Goal: Use online tool/utility: Utilize a website feature to perform a specific function

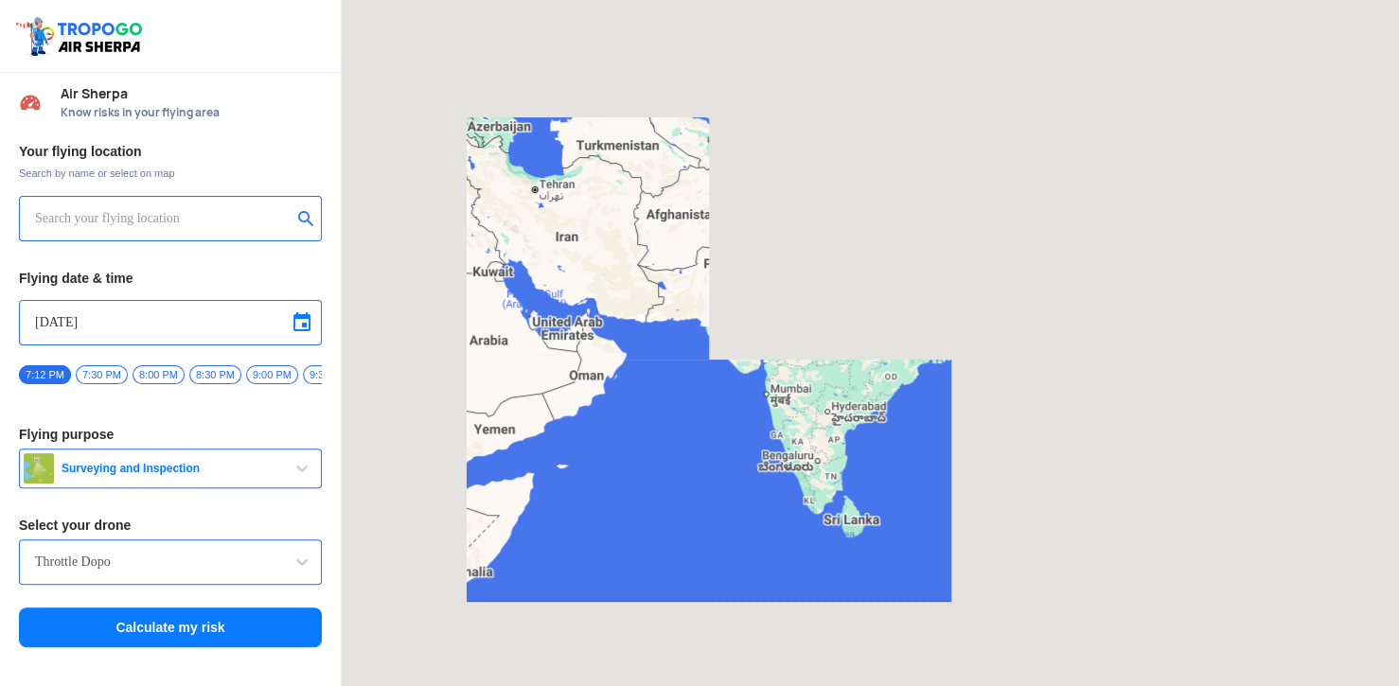
click at [195, 216] on input "text" at bounding box center [163, 218] width 257 height 23
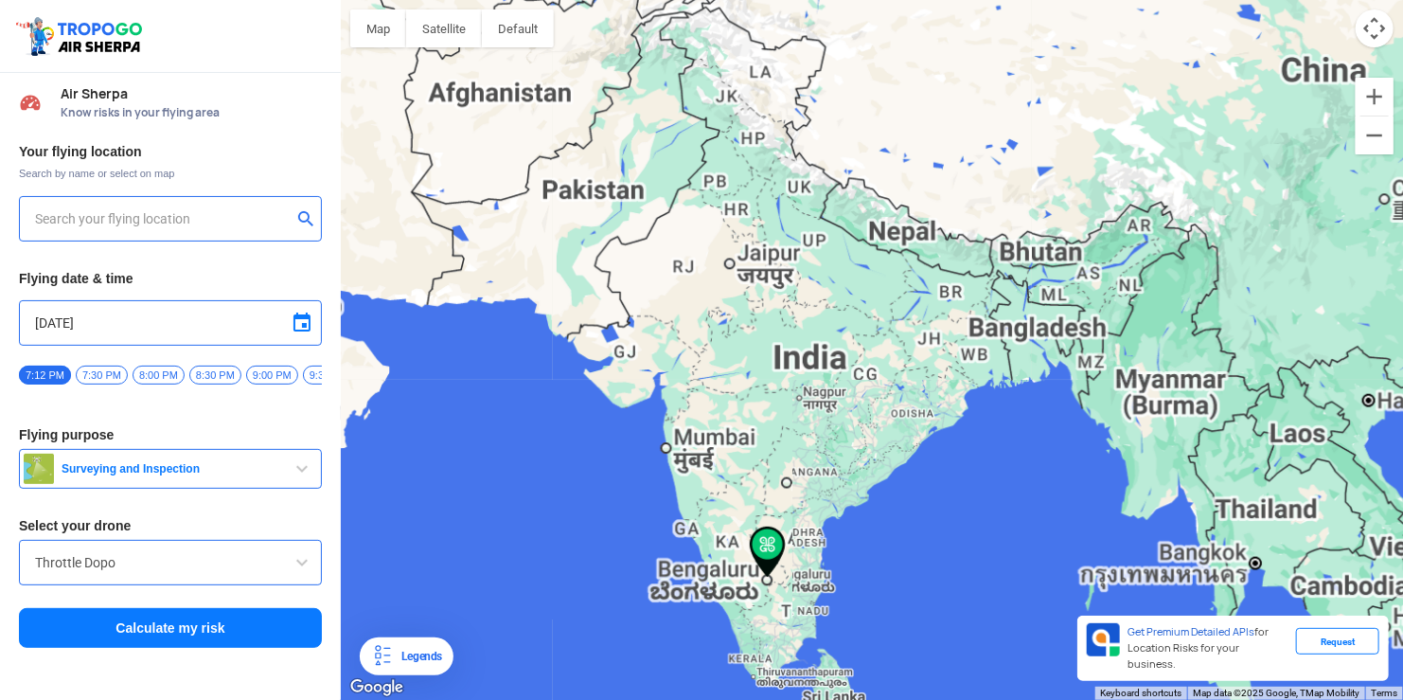
click at [151, 232] on div at bounding box center [170, 218] width 303 height 45
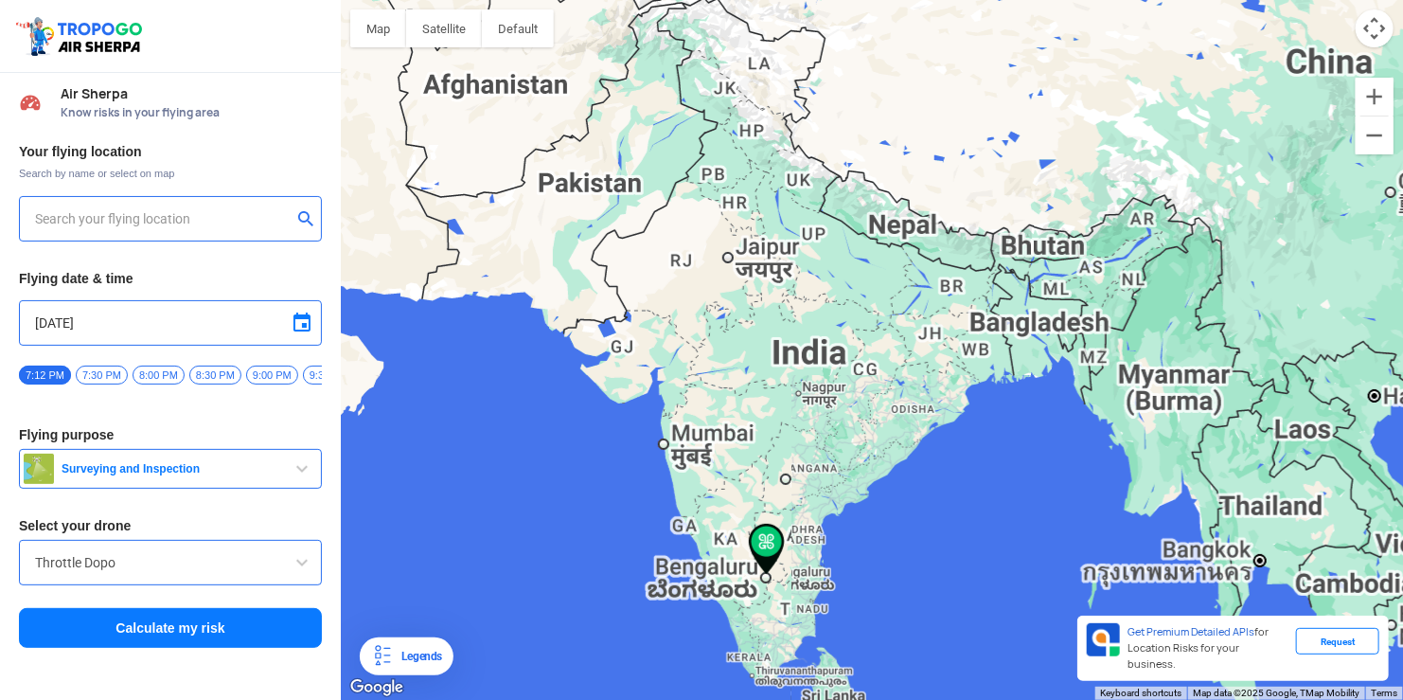
click at [160, 221] on input "text" at bounding box center [163, 218] width 257 height 23
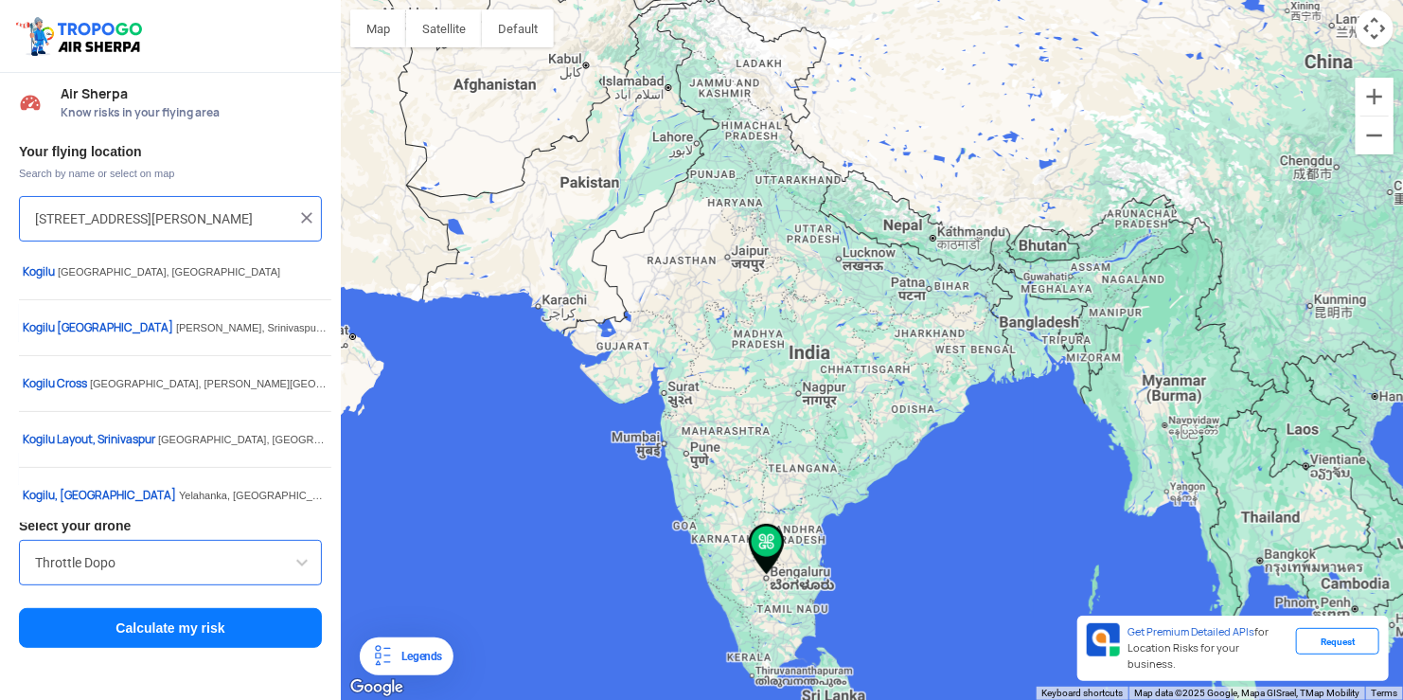
scroll to position [0, 270]
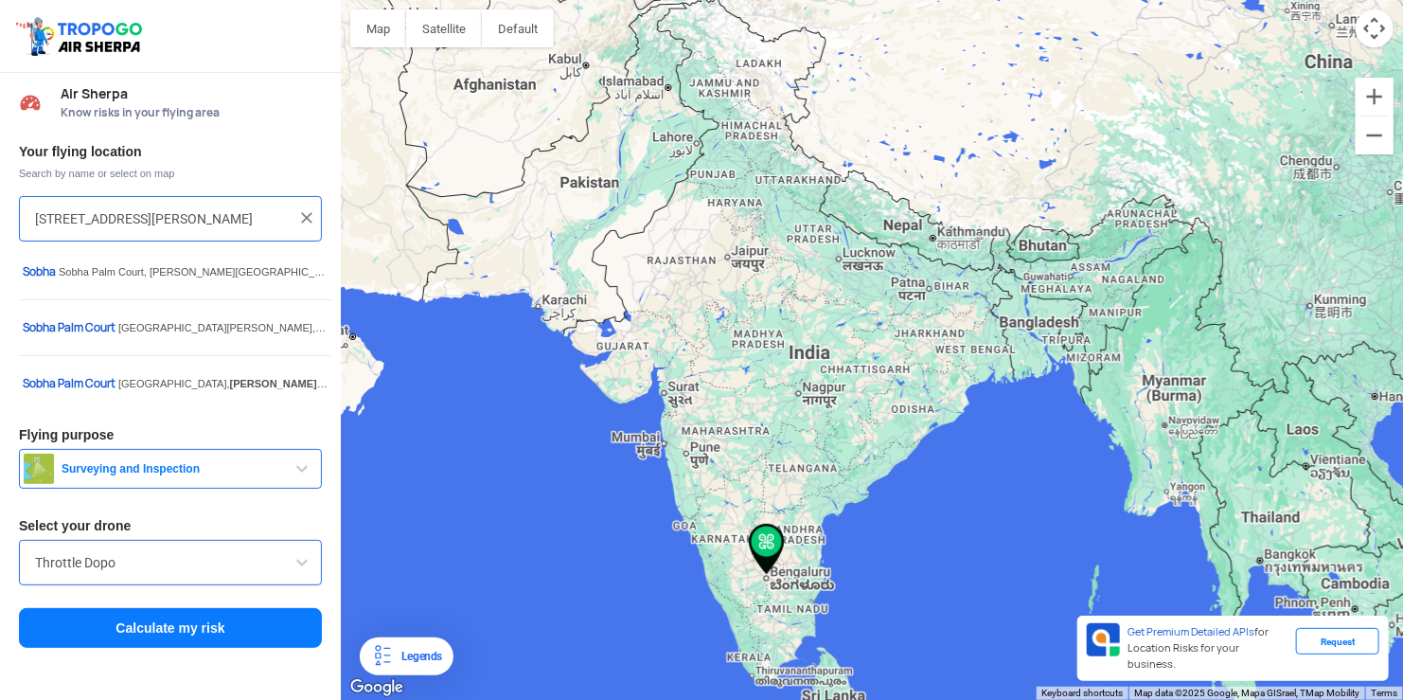
type input "[STREET_ADDRESS][PERSON_NAME]"
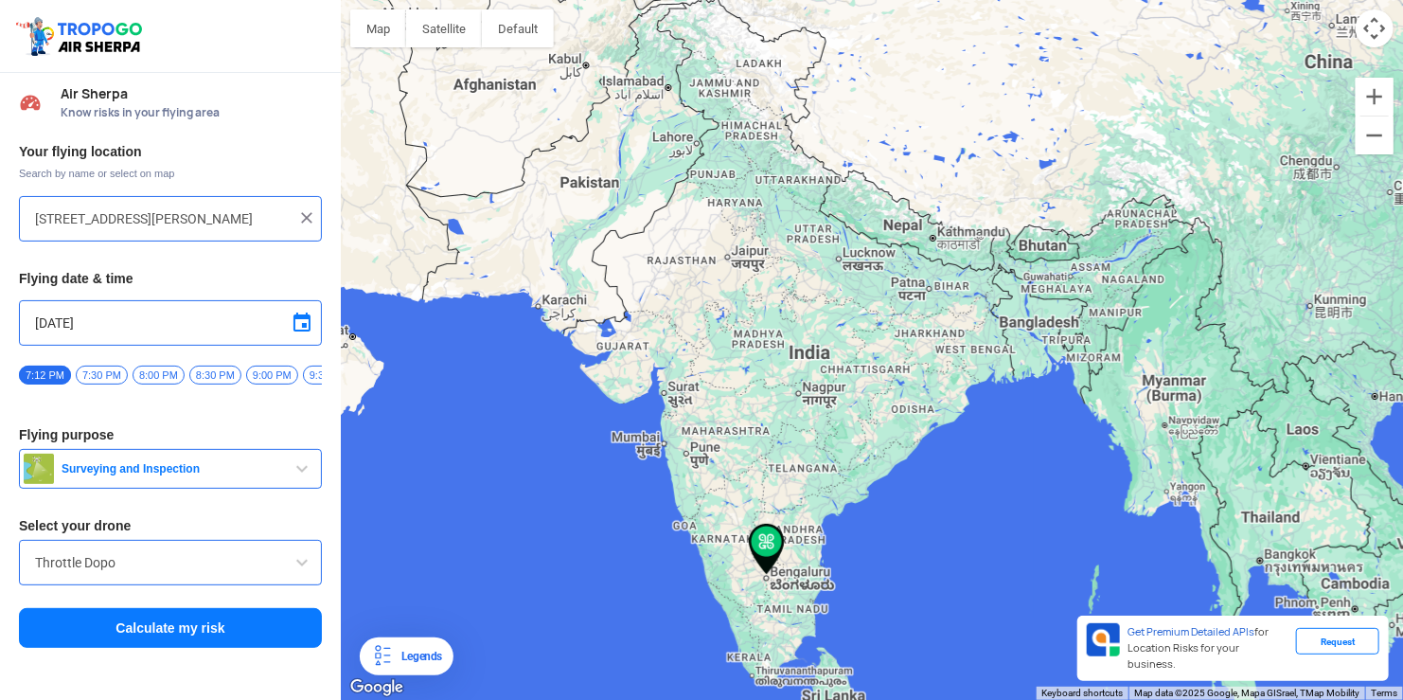
scroll to position [0, 0]
click at [306, 216] on img at bounding box center [306, 217] width 19 height 19
click at [207, 215] on input "text" at bounding box center [163, 218] width 257 height 23
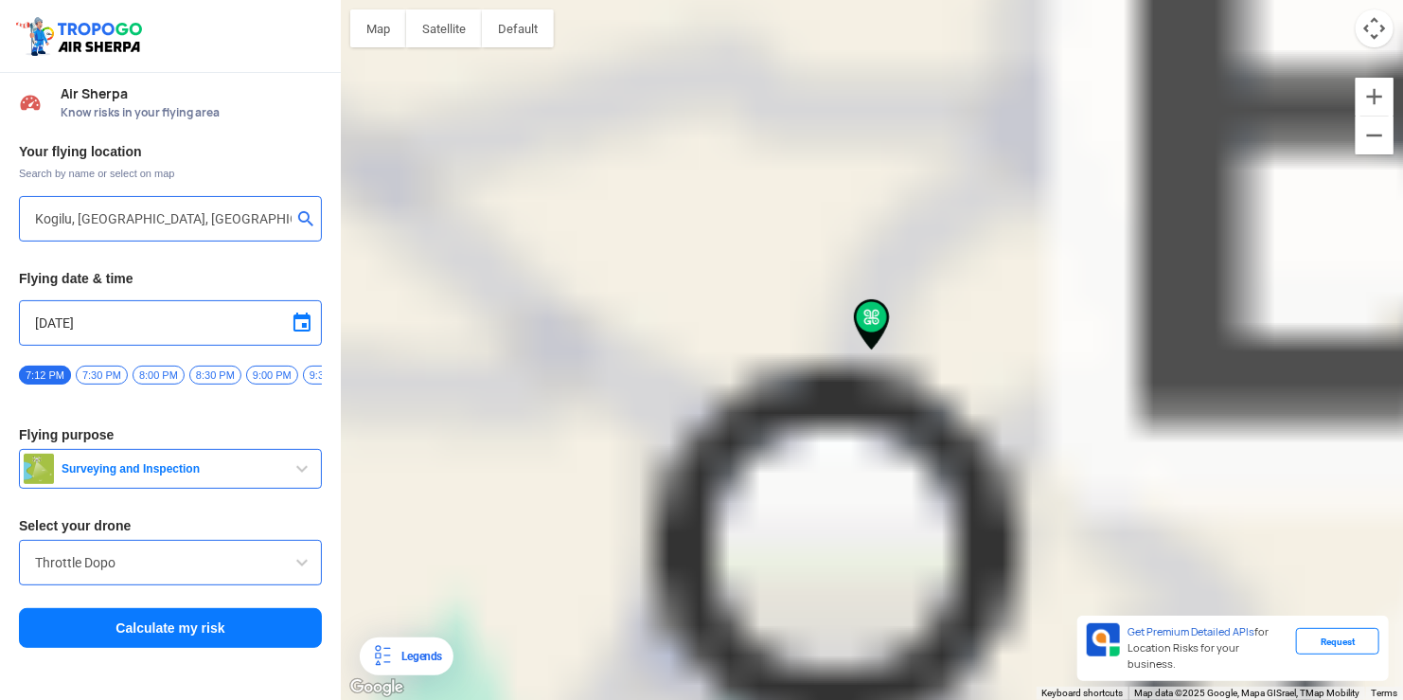
type input "Prakruthi Nagar, [GEOGRAPHIC_DATA], [GEOGRAPHIC_DATA]"
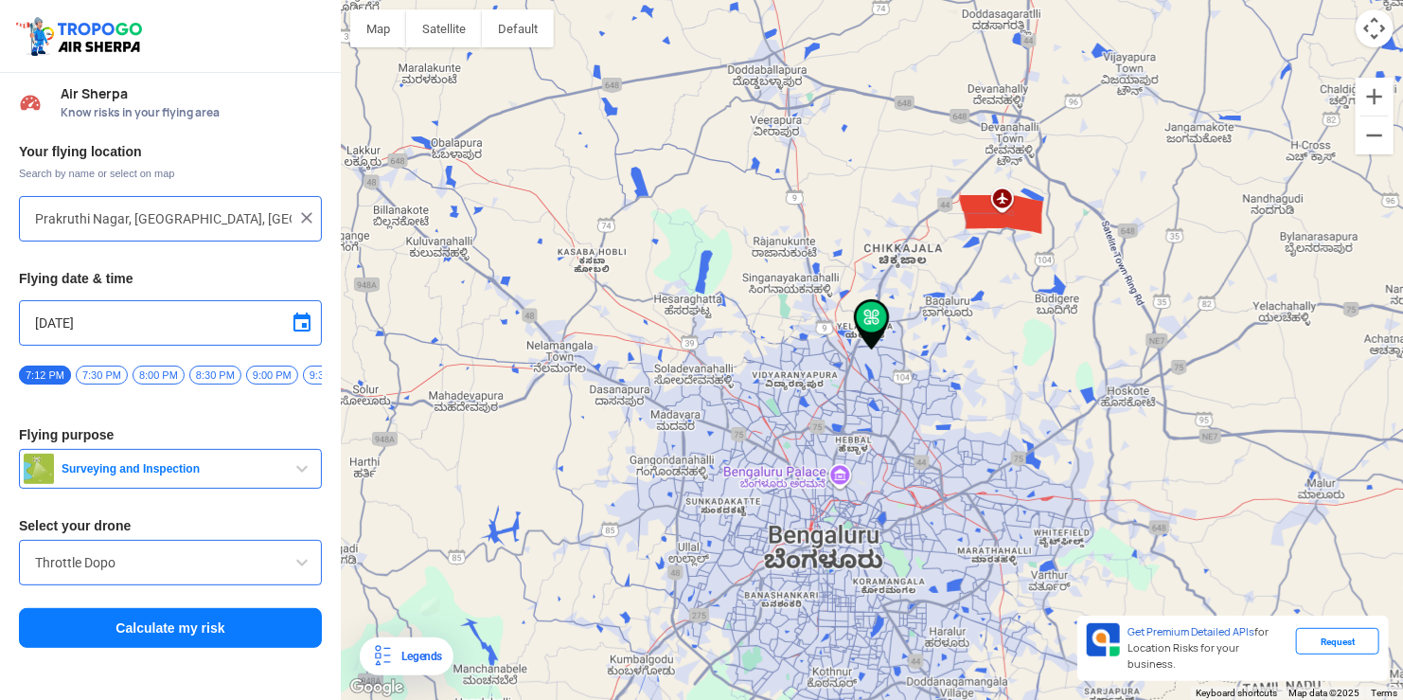
click at [163, 571] on input "Throttle Dopo" at bounding box center [170, 562] width 271 height 23
click at [273, 567] on input "Throttle Dopo" at bounding box center [170, 562] width 271 height 23
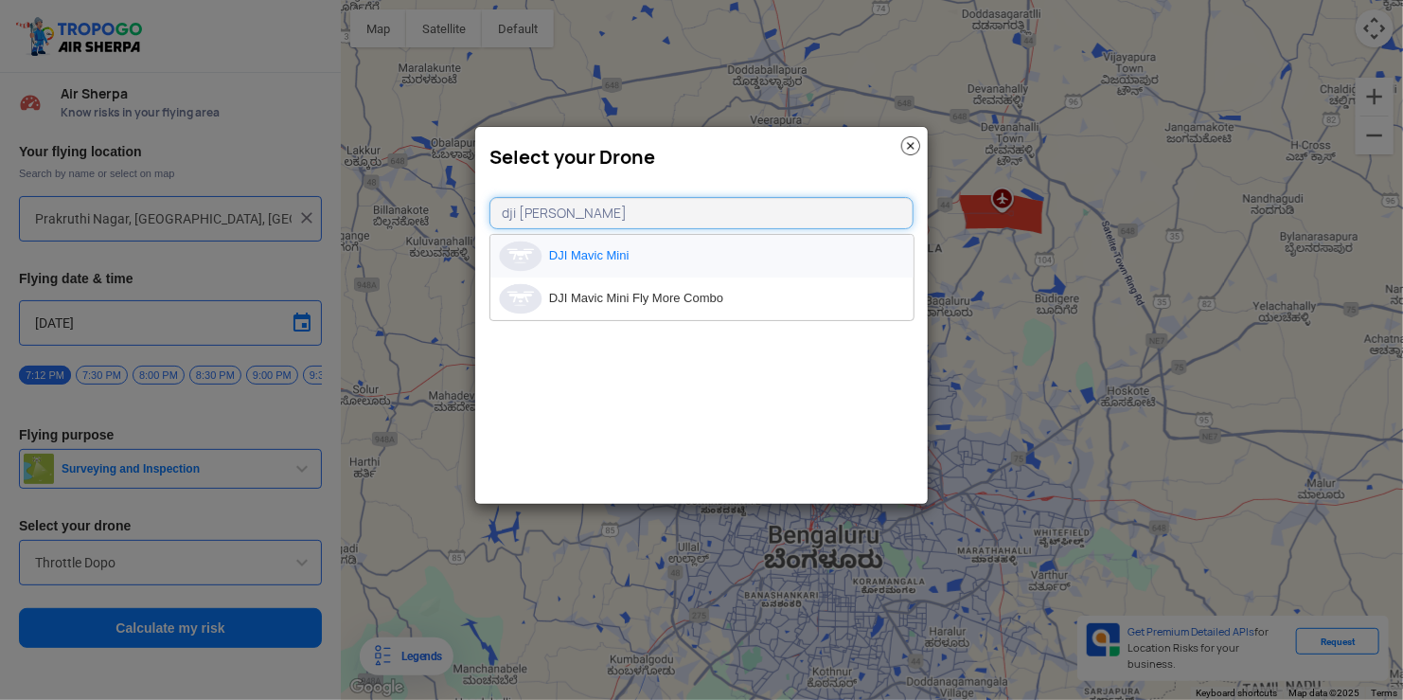
type input "dji [PERSON_NAME]"
click at [615, 250] on li "DJI Mavic Mini" at bounding box center [701, 256] width 423 height 43
type input "DJI Mavic Mini"
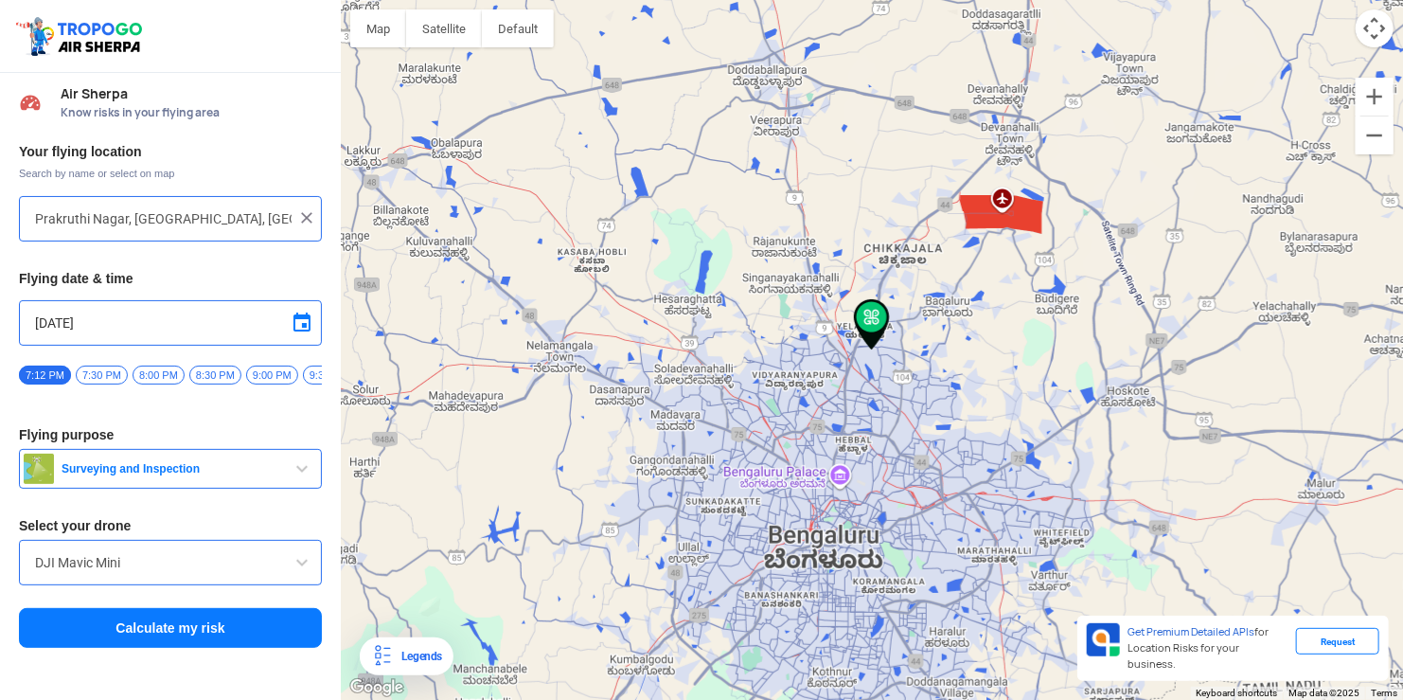
click at [148, 476] on span "Surveying and Inspection" at bounding box center [172, 468] width 237 height 15
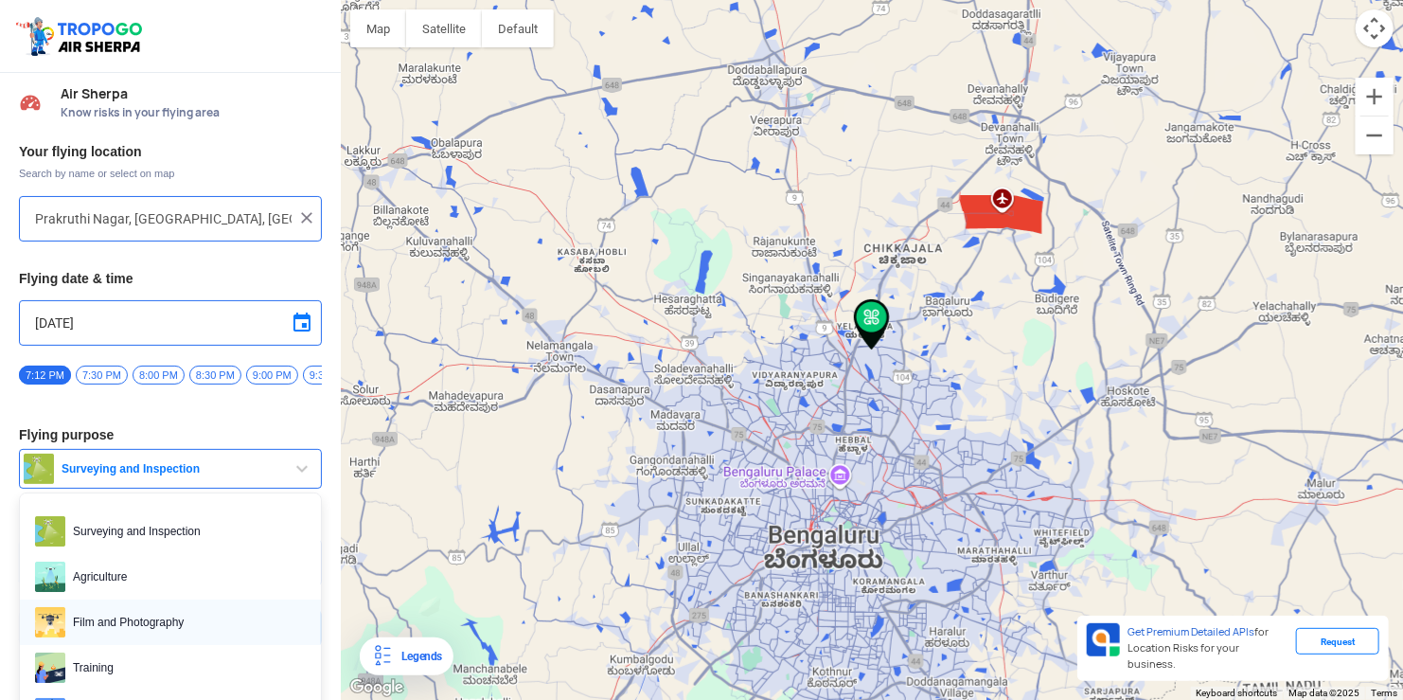
scroll to position [95, 0]
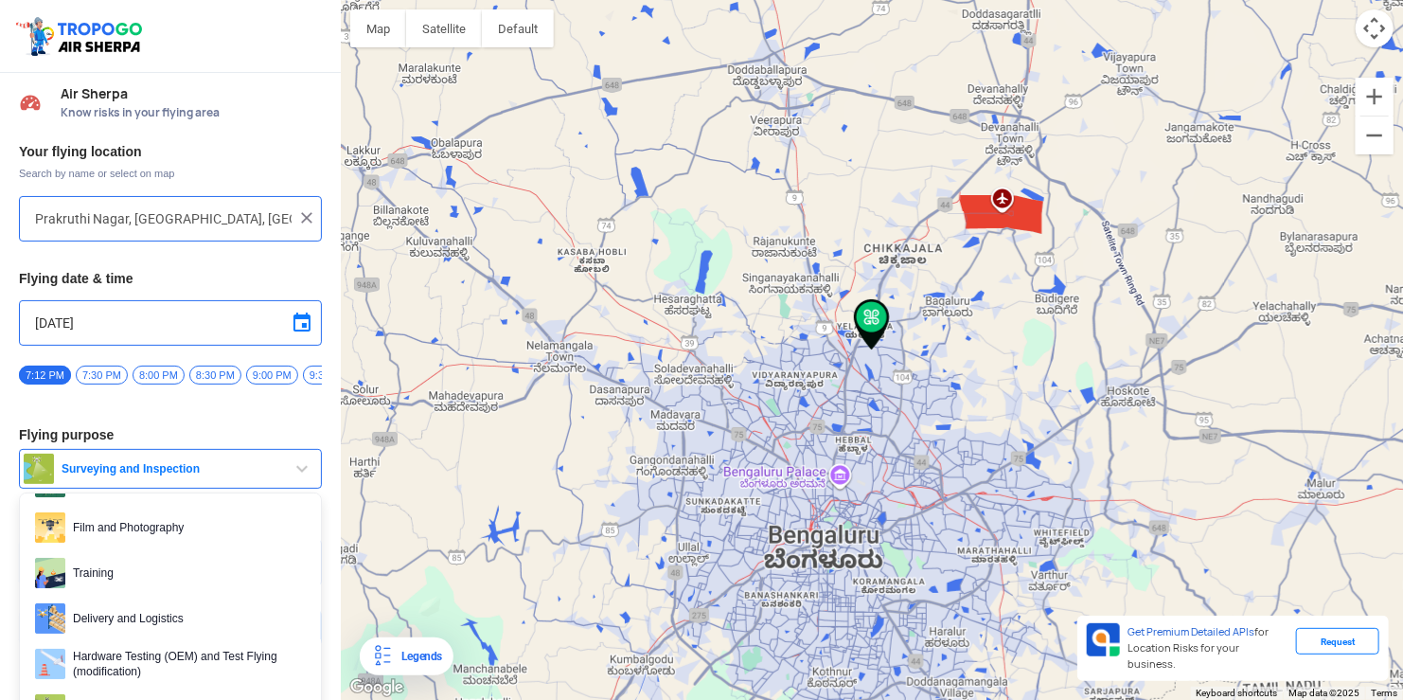
click at [141, 538] on span "Film and Photography" at bounding box center [185, 527] width 240 height 30
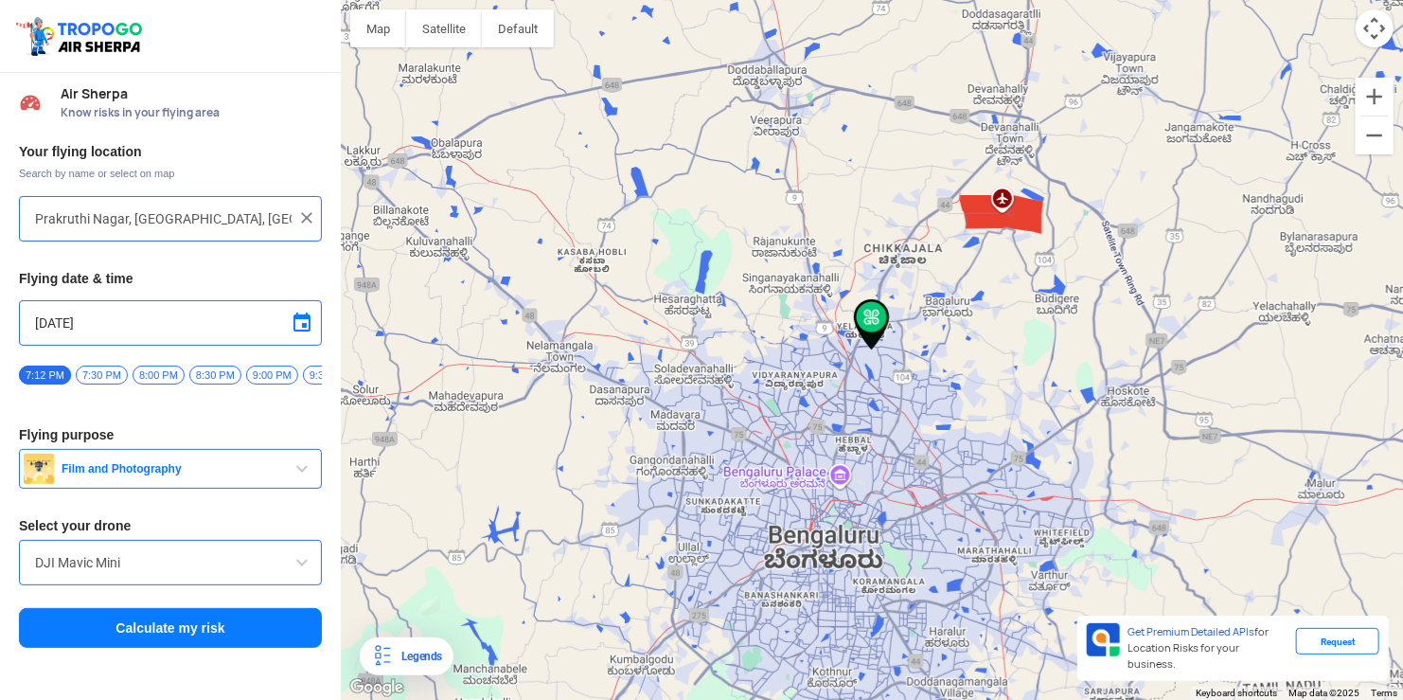
click at [111, 640] on button "Calculate my risk" at bounding box center [170, 628] width 303 height 40
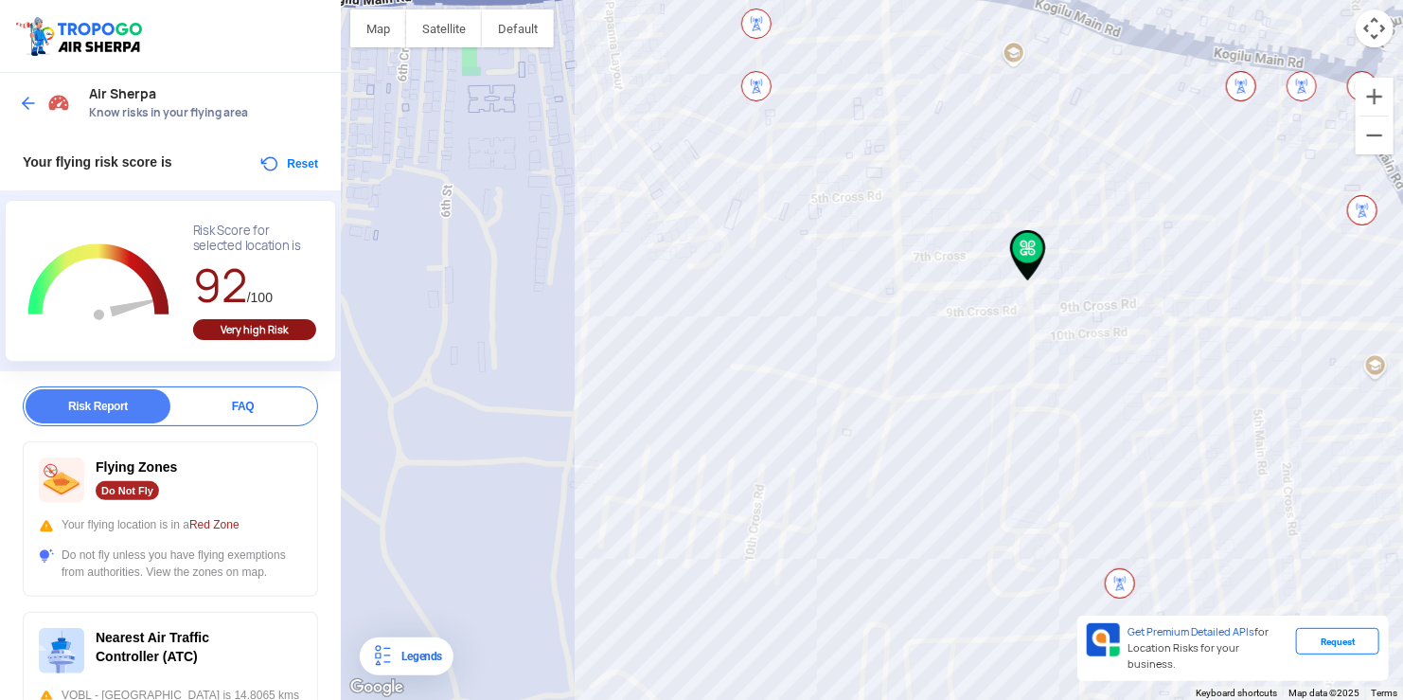
drag, startPoint x: 775, startPoint y: 319, endPoint x: 1060, endPoint y: 272, distance: 288.9
click at [1060, 272] on div at bounding box center [872, 350] width 1062 height 700
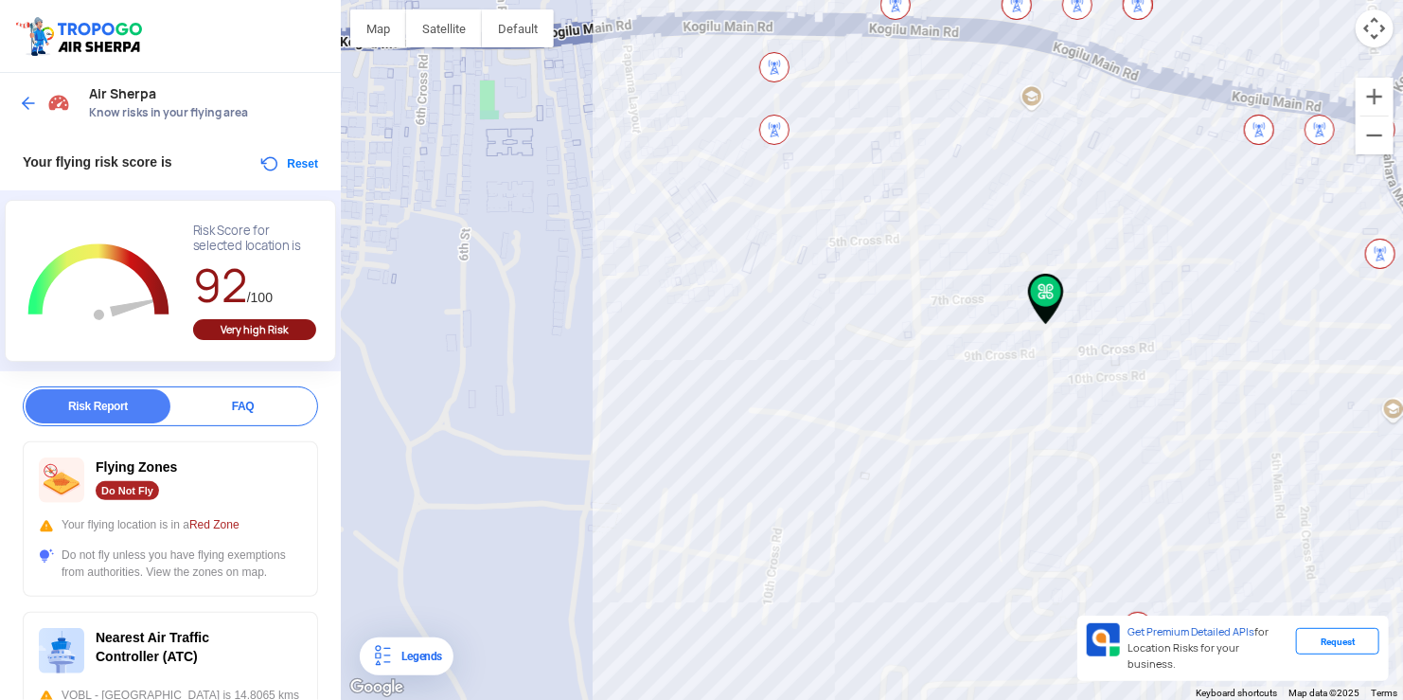
drag, startPoint x: 586, startPoint y: 263, endPoint x: 595, endPoint y: 311, distance: 48.1
click at [595, 311] on div at bounding box center [872, 350] width 1062 height 700
click at [22, 106] on img at bounding box center [28, 103] width 19 height 19
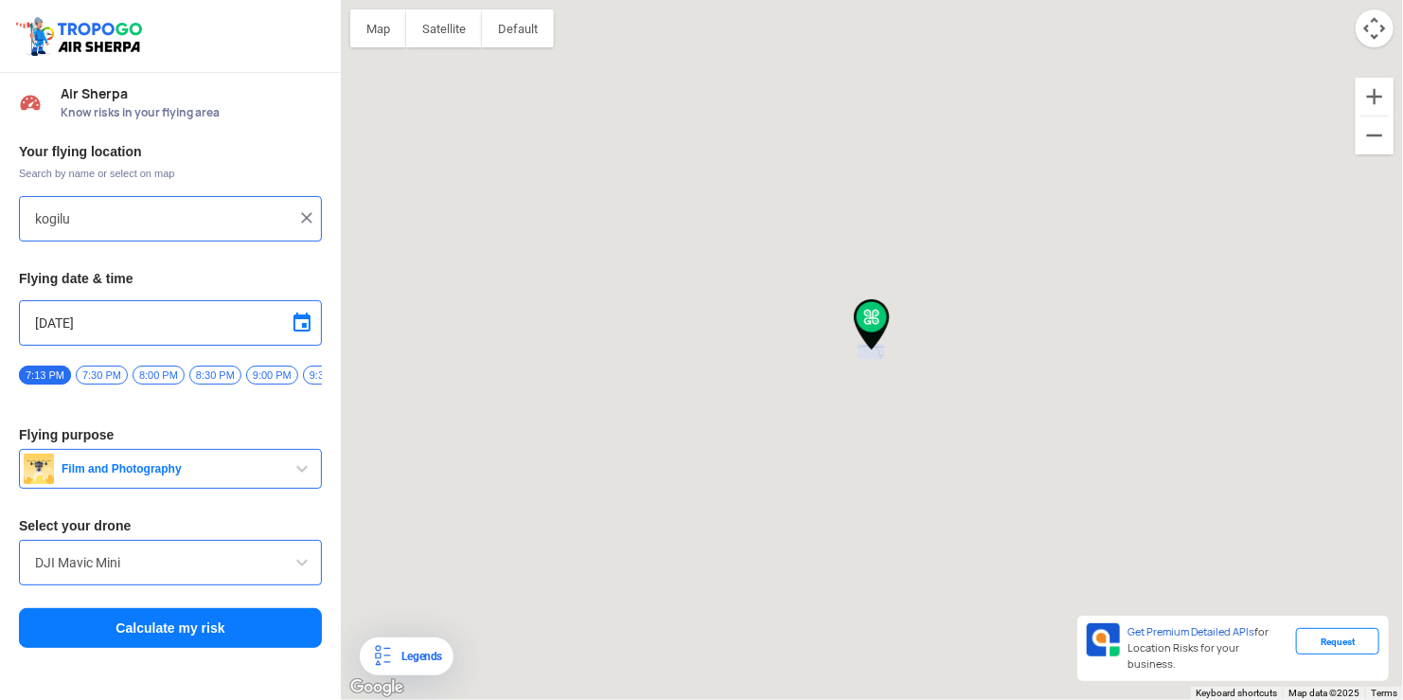
type input "Prakruthi Nagar, [GEOGRAPHIC_DATA], [GEOGRAPHIC_DATA]"
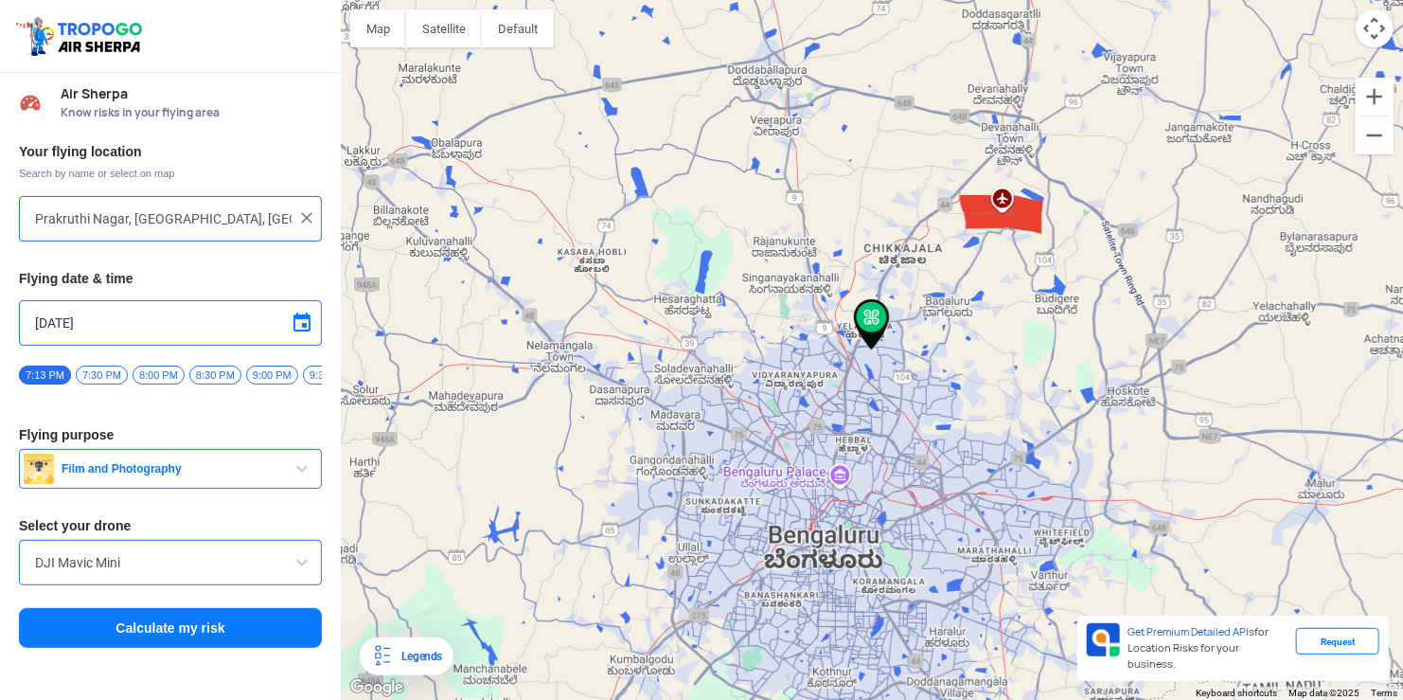
click at [308, 216] on img at bounding box center [306, 217] width 19 height 19
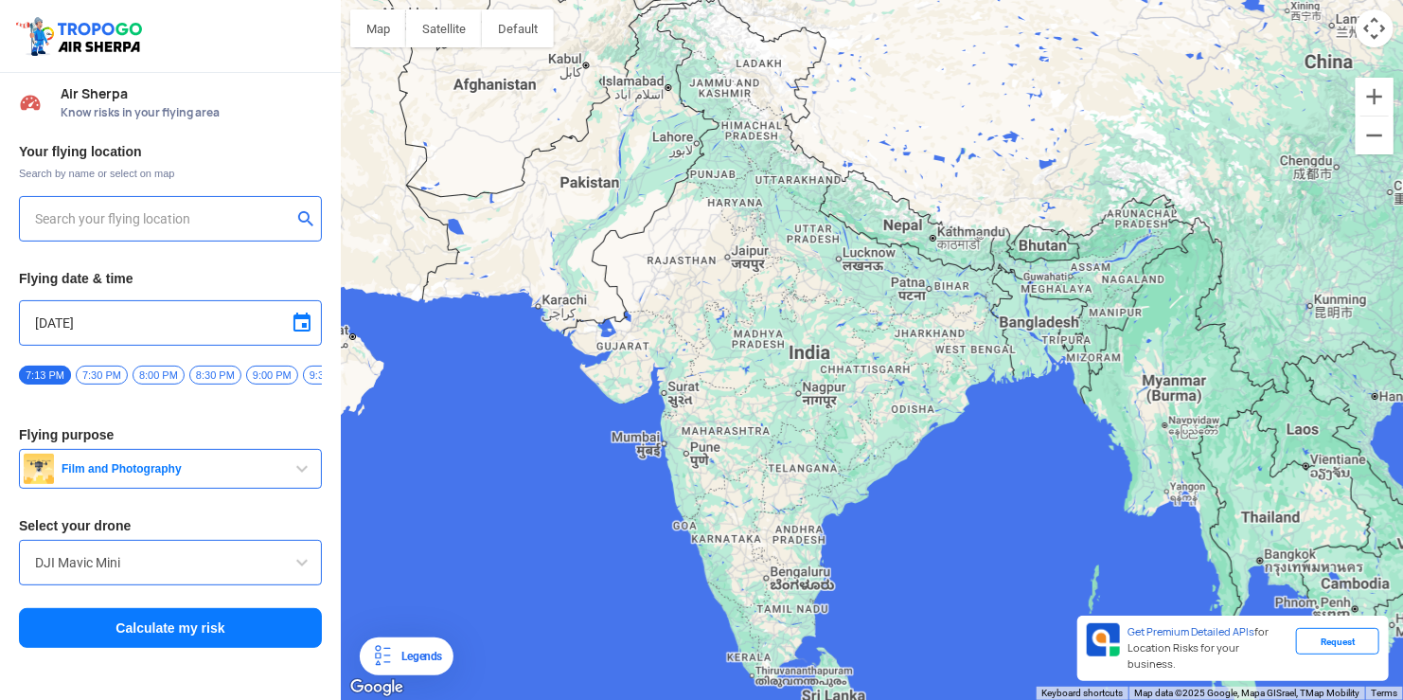
click at [250, 221] on input "text" at bounding box center [163, 218] width 257 height 23
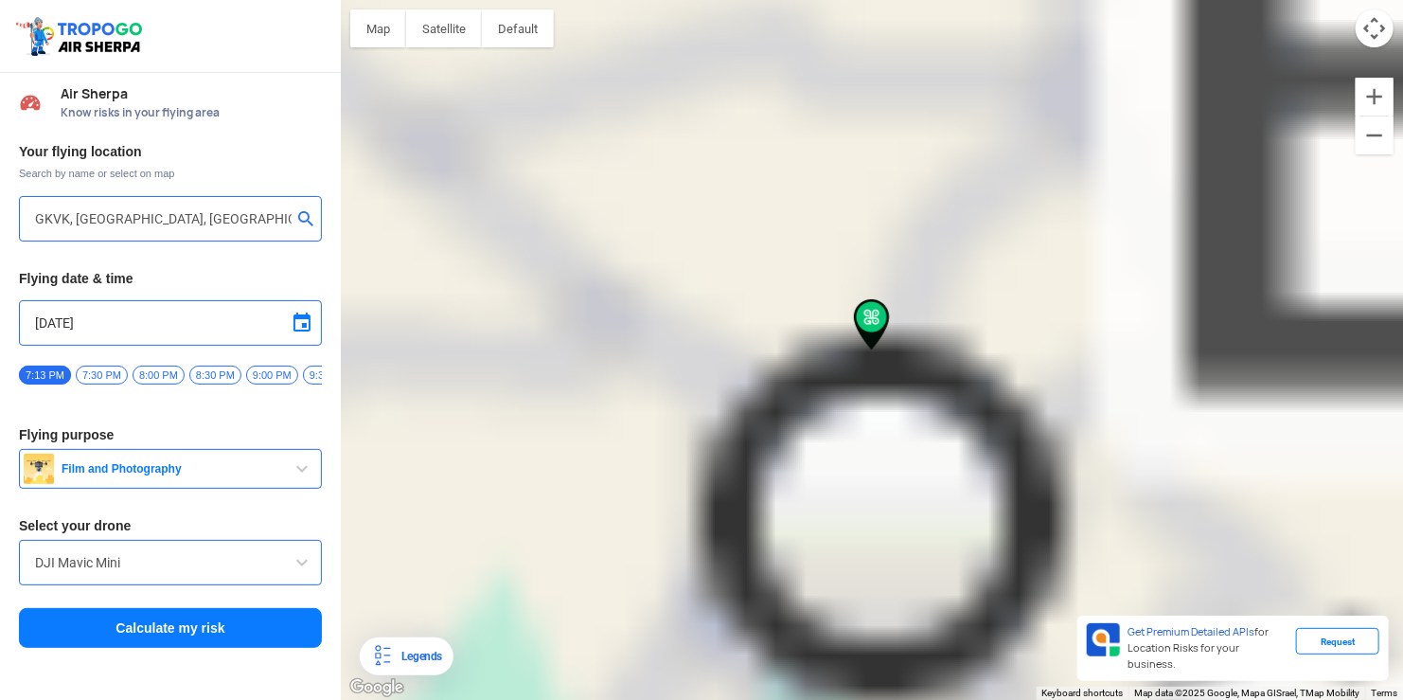
type input "[GEOGRAPHIC_DATA]"
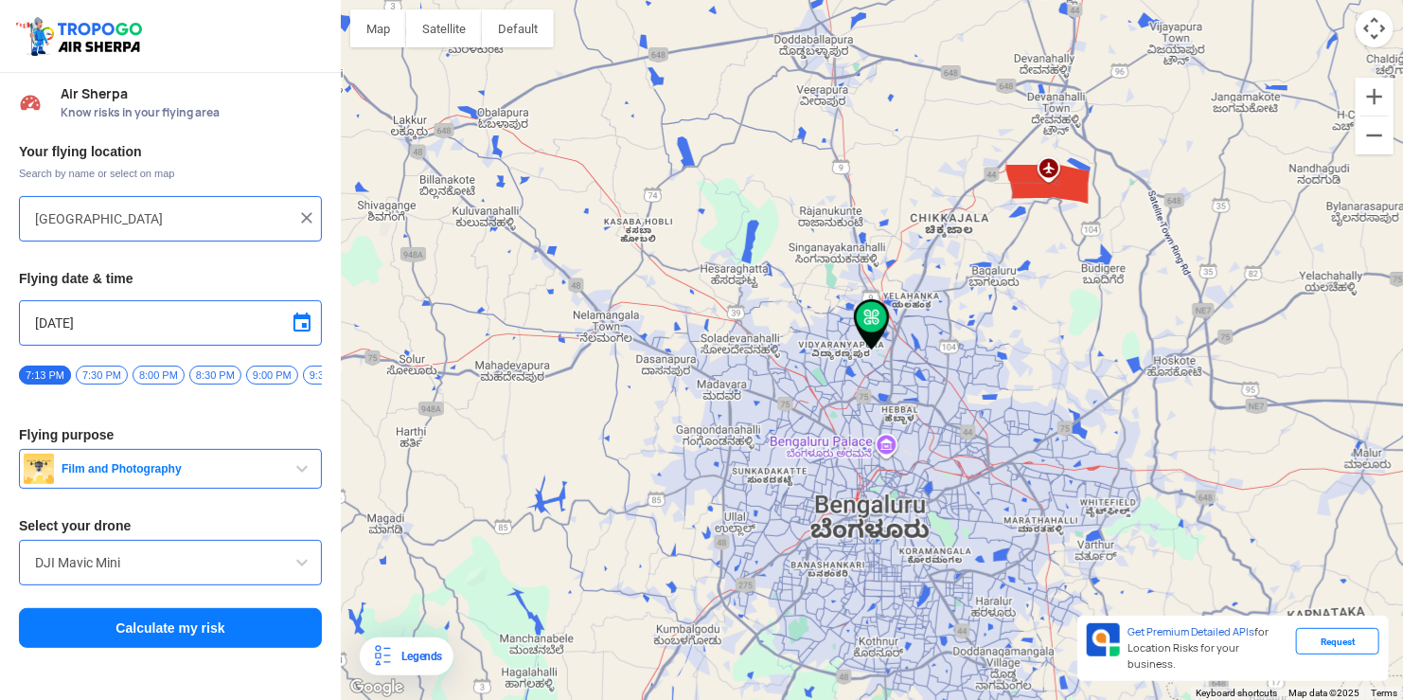
click at [132, 633] on button "Calculate my risk" at bounding box center [170, 628] width 303 height 40
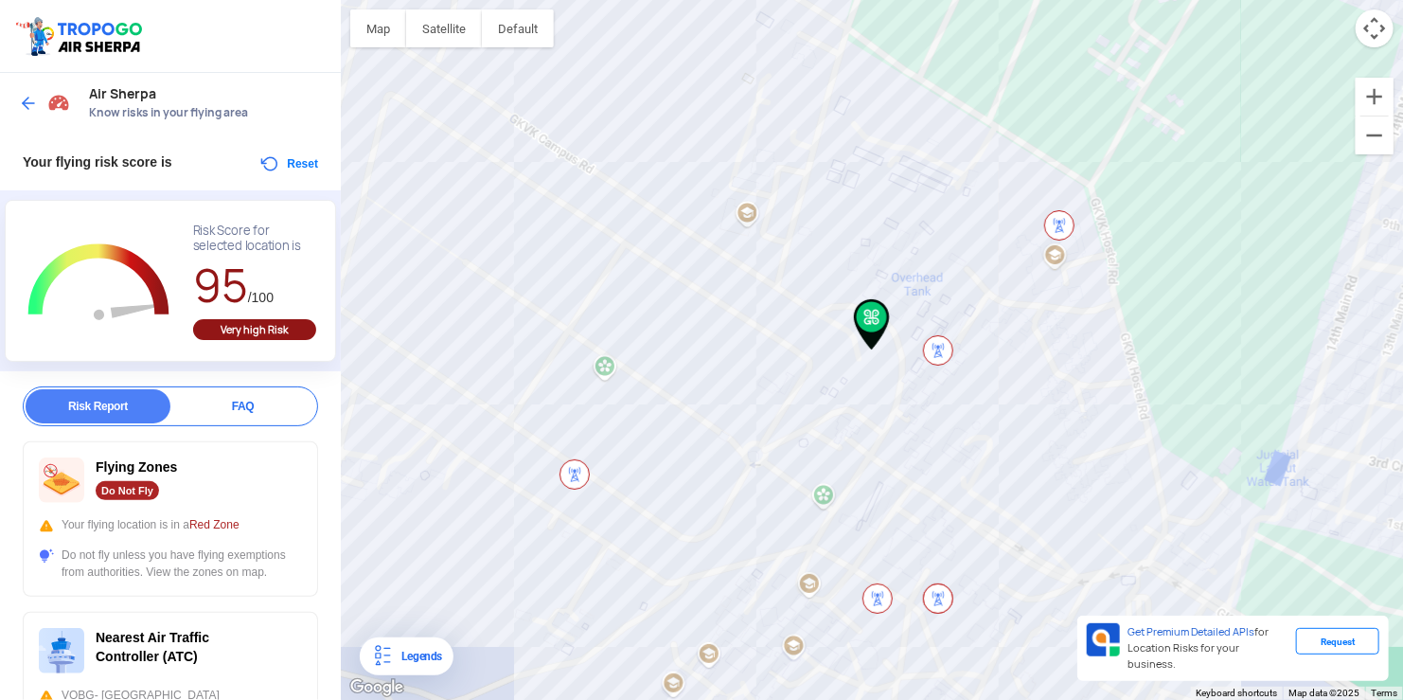
click at [19, 108] on img at bounding box center [28, 103] width 19 height 19
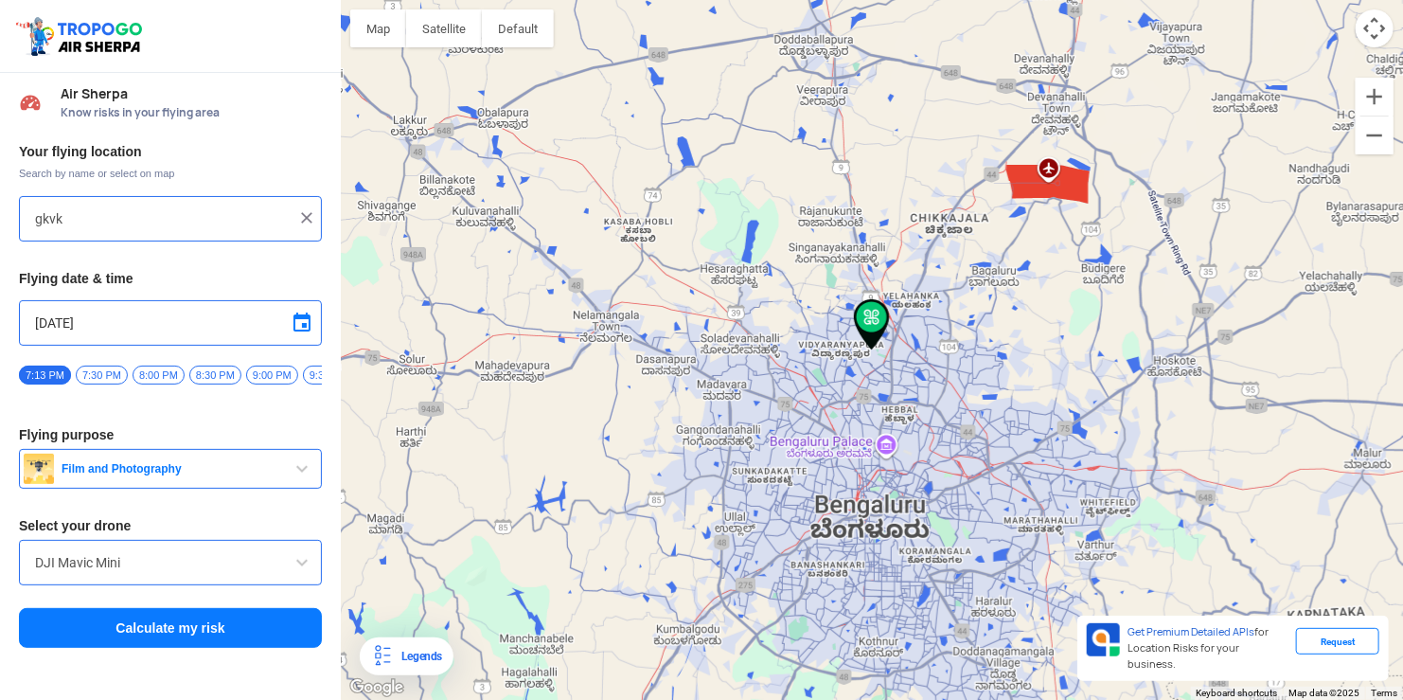
type input "[GEOGRAPHIC_DATA]"
click at [308, 224] on img at bounding box center [306, 217] width 19 height 19
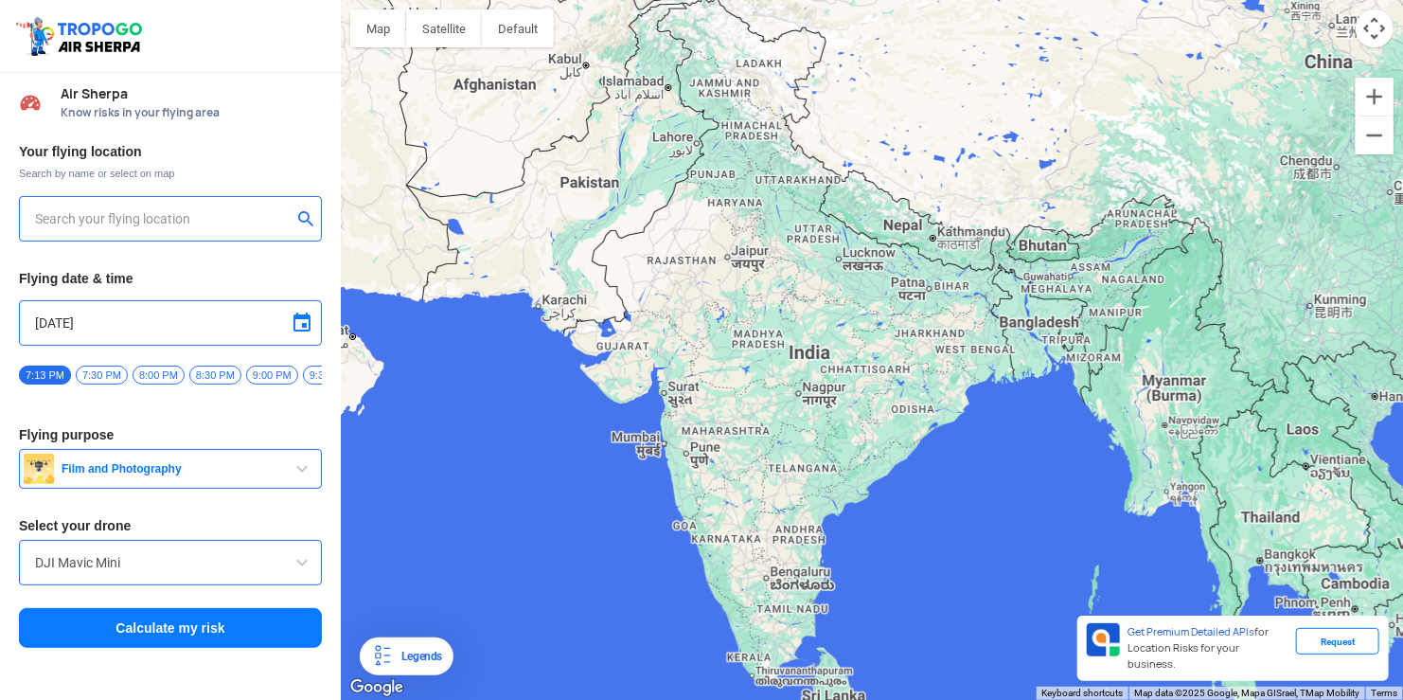
click at [154, 232] on div at bounding box center [170, 218] width 303 height 45
click at [153, 220] on input "text" at bounding box center [163, 218] width 257 height 23
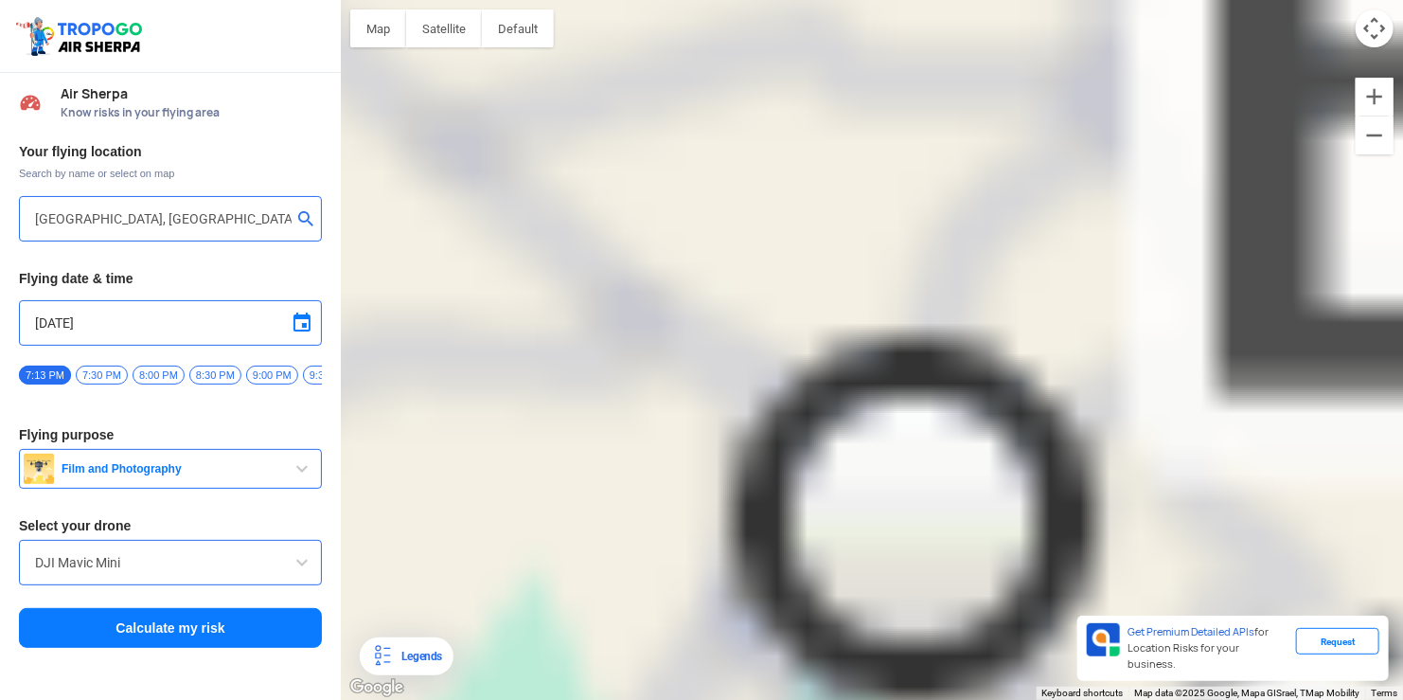
type input "[GEOGRAPHIC_DATA], [GEOGRAPHIC_DATA], [GEOGRAPHIC_DATA]"
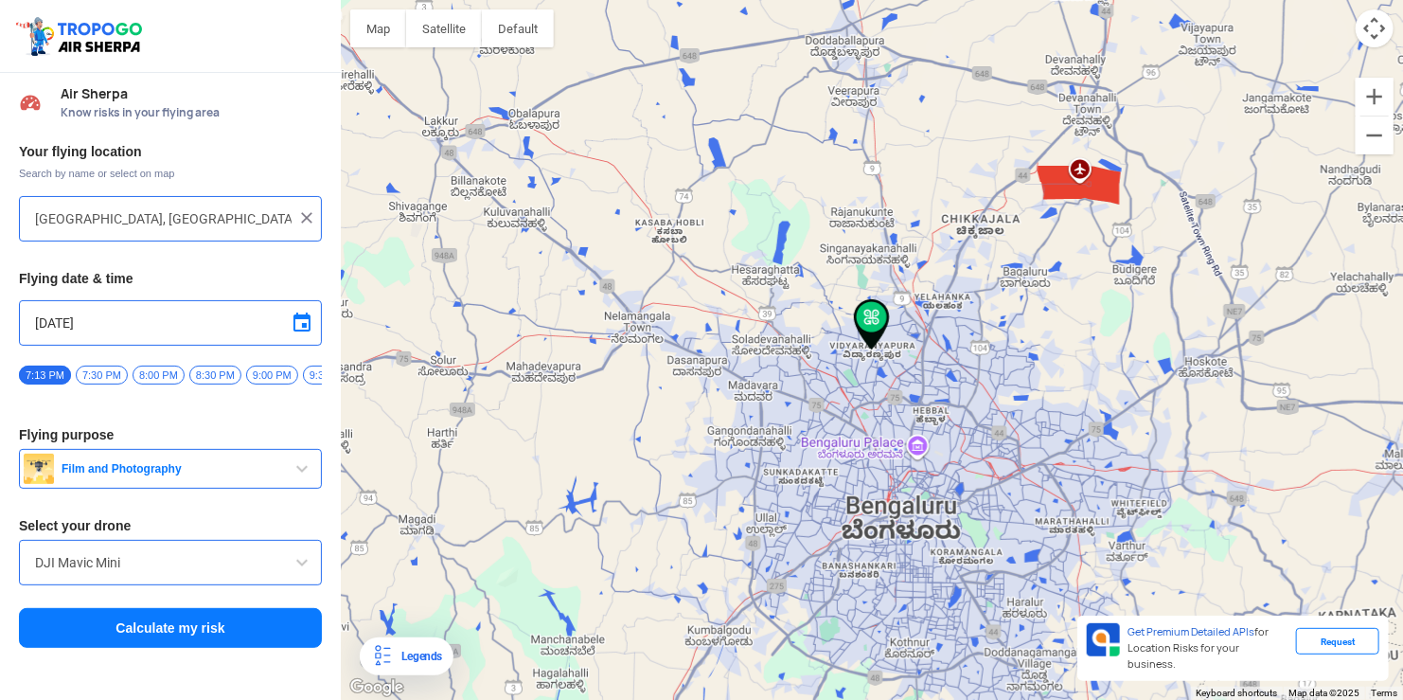
click at [181, 635] on button "Calculate my risk" at bounding box center [170, 628] width 303 height 40
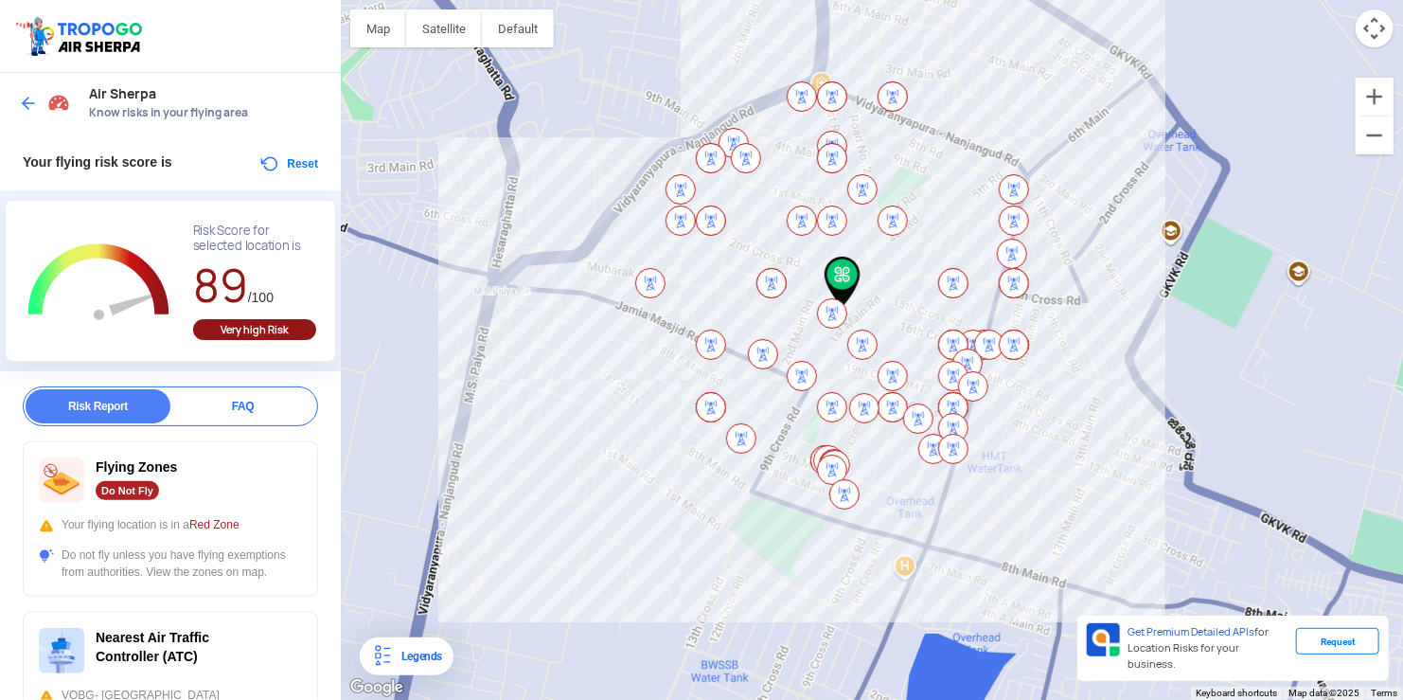
click at [29, 102] on img at bounding box center [28, 103] width 19 height 19
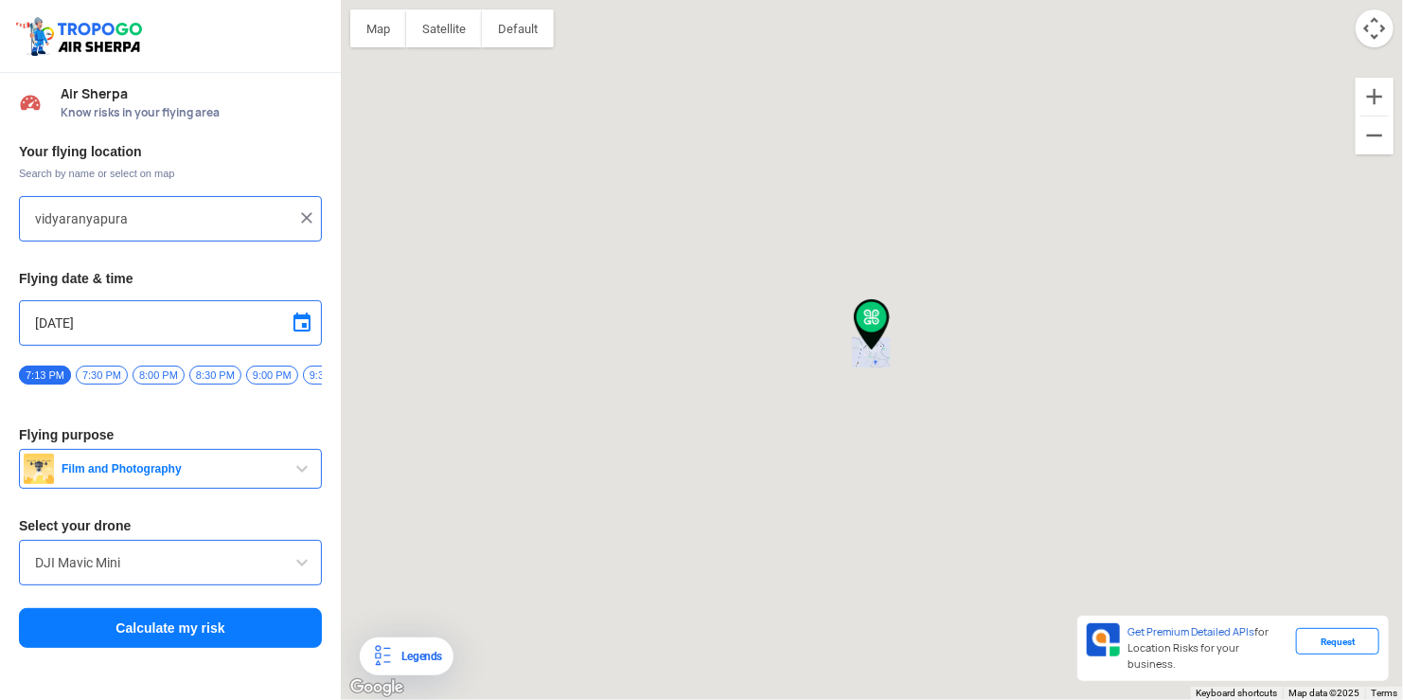
type input "[GEOGRAPHIC_DATA], [GEOGRAPHIC_DATA], [GEOGRAPHIC_DATA]"
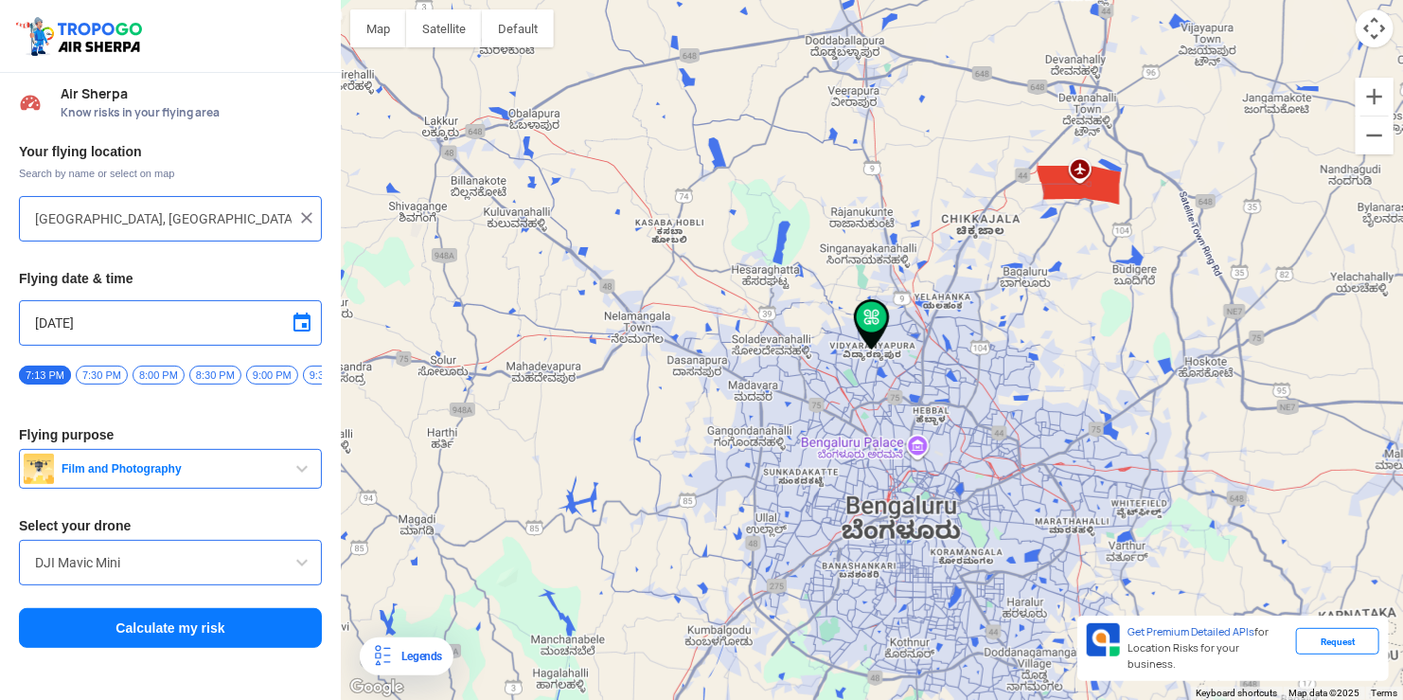
click at [301, 227] on div at bounding box center [170, 218] width 271 height 23
click at [303, 219] on img at bounding box center [306, 217] width 19 height 19
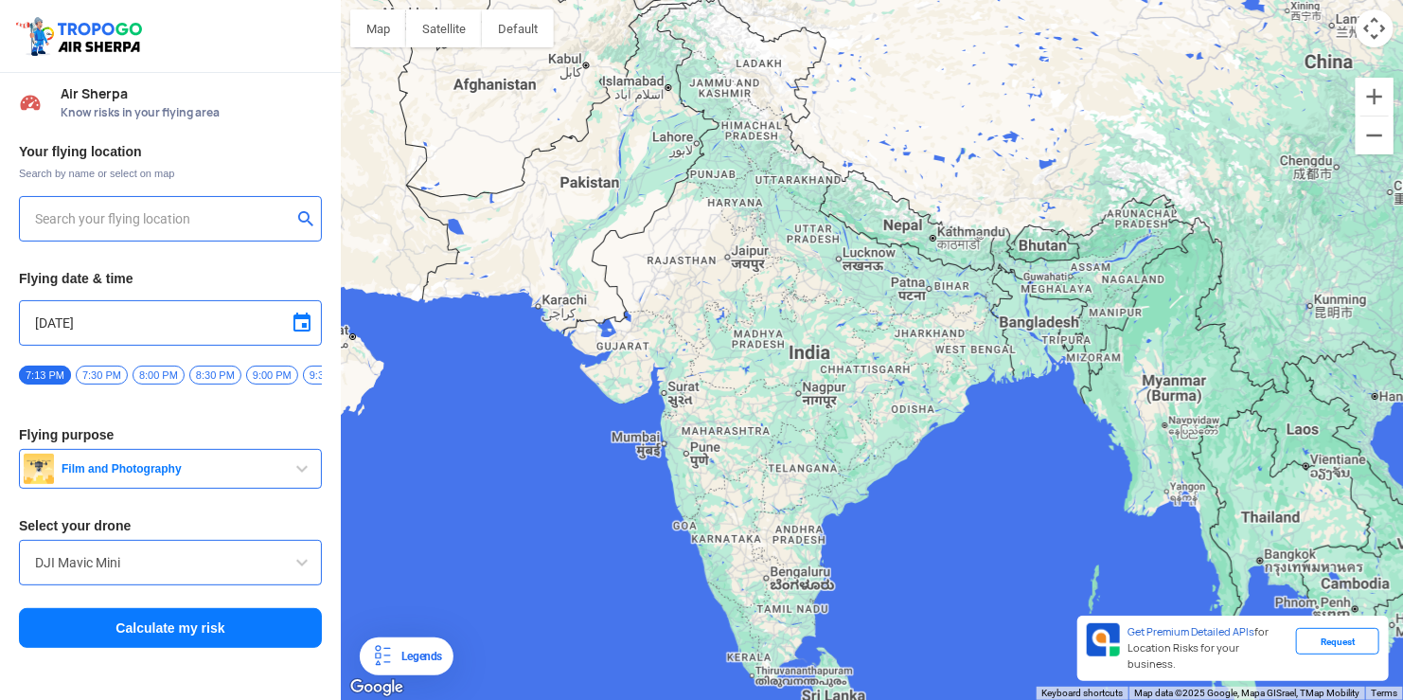
click at [191, 218] on input "text" at bounding box center [163, 218] width 257 height 23
type input "[GEOGRAPHIC_DATA][STREET_ADDRESS][GEOGRAPHIC_DATA]"
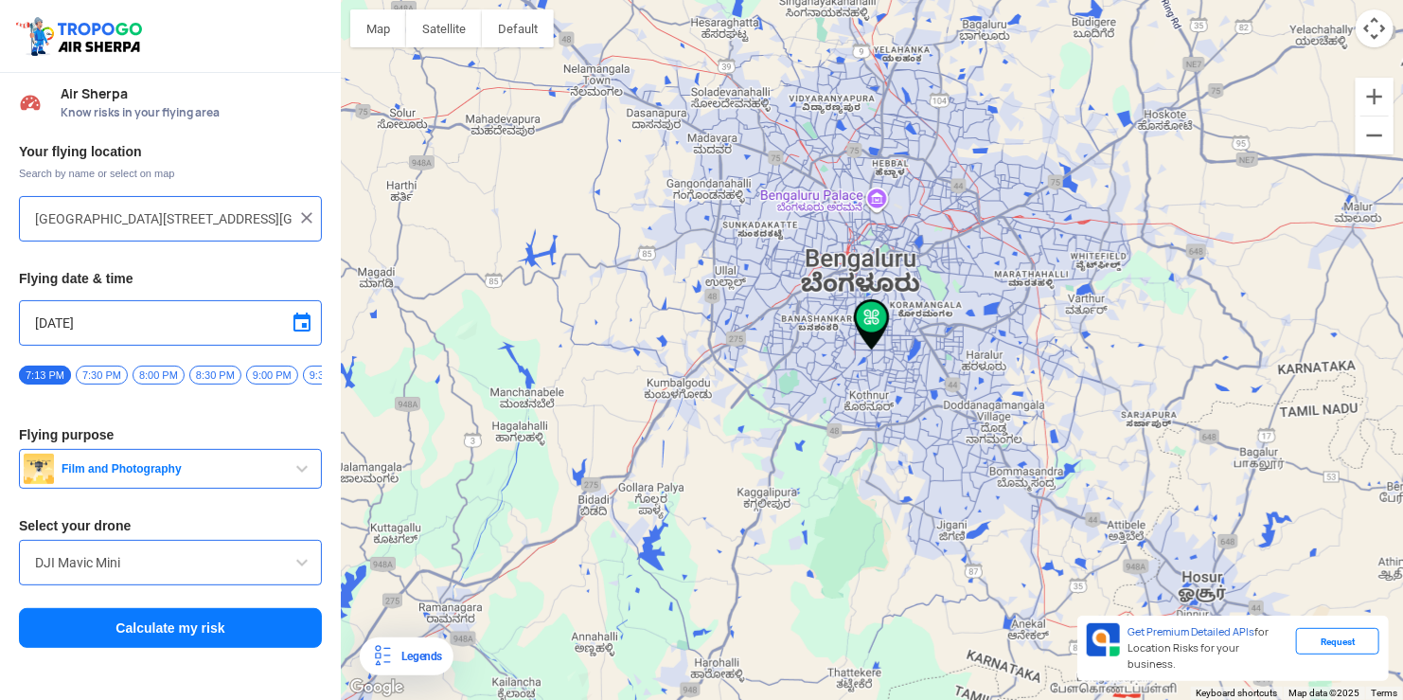
click at [200, 624] on button "Calculate my risk" at bounding box center [170, 628] width 303 height 40
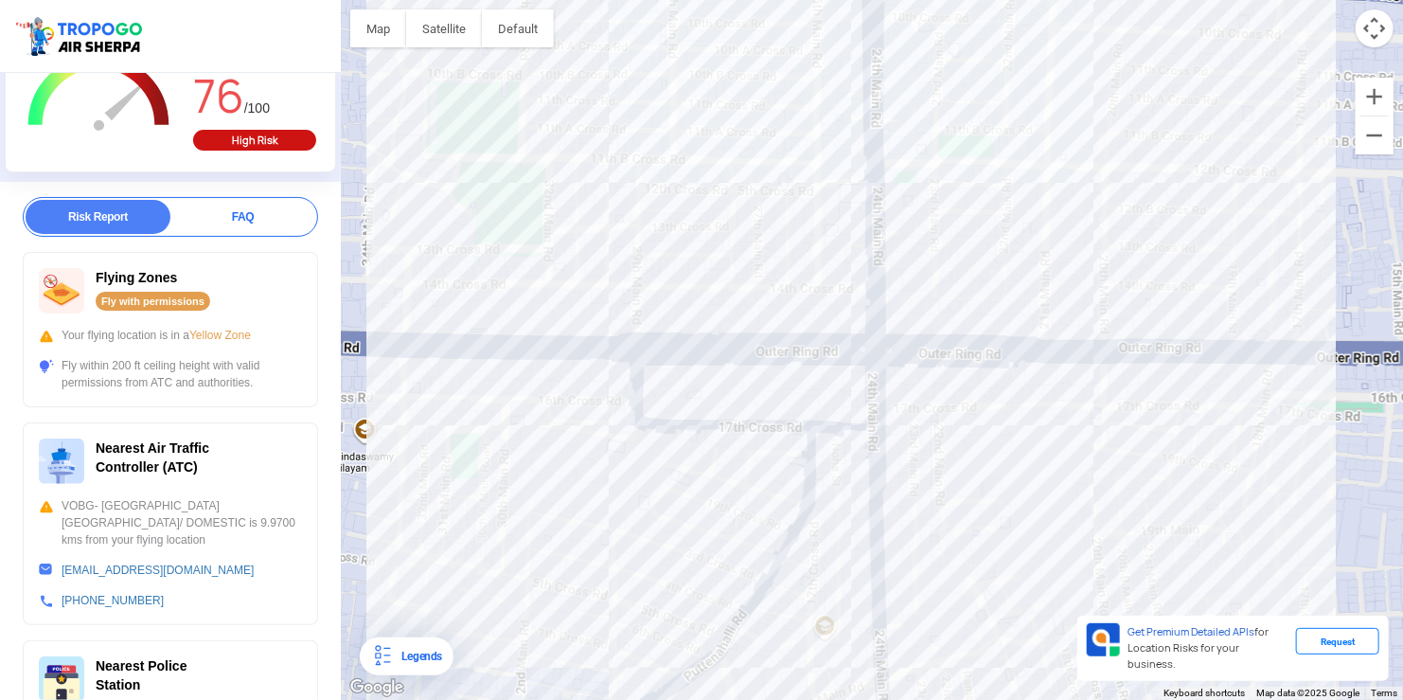
scroll to position [284, 0]
